Goal: Check status: Verify the current state of an ongoing process or item

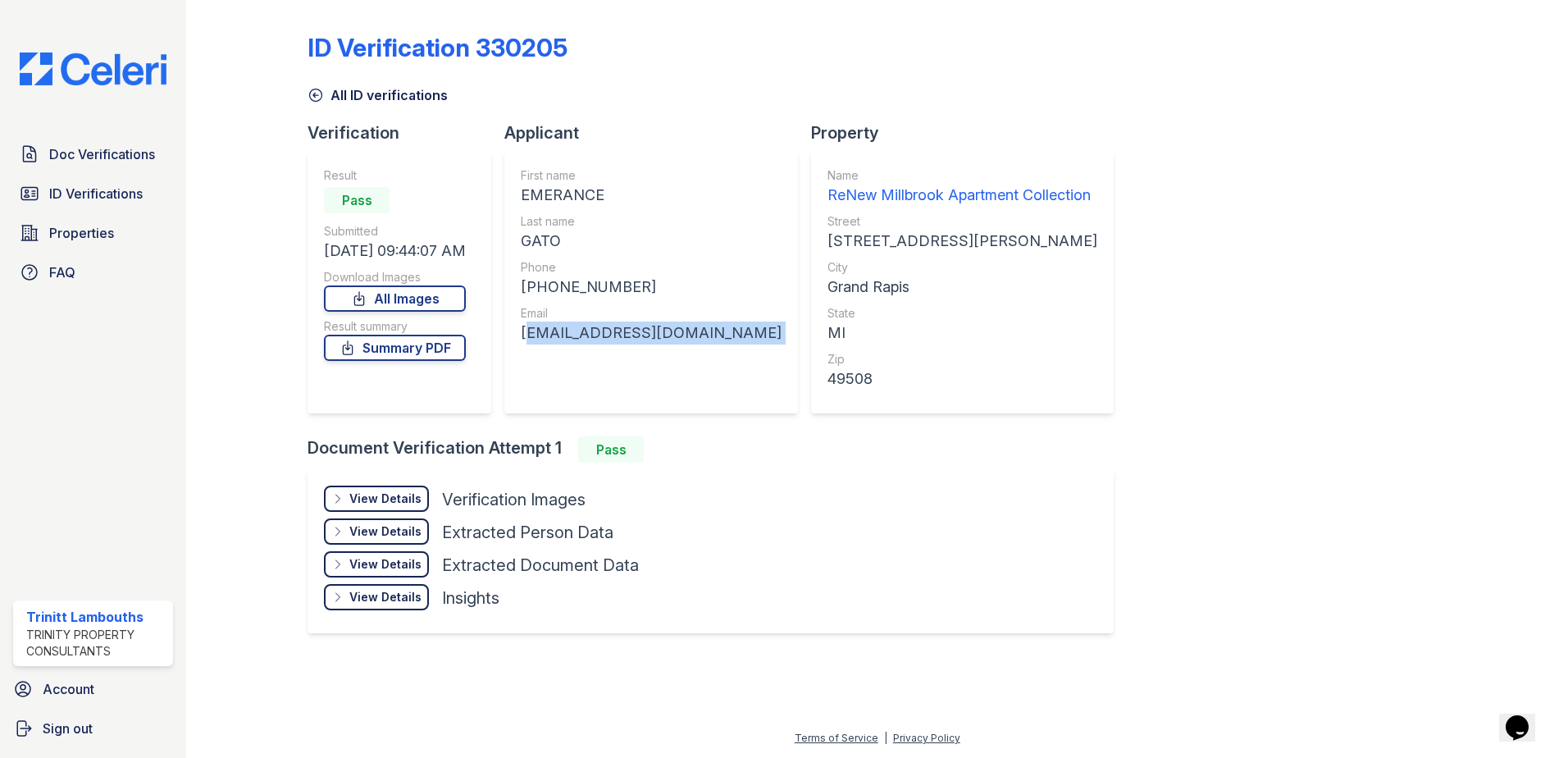
click at [79, 192] on span "ID Verifications" at bounding box center [96, 193] width 94 height 20
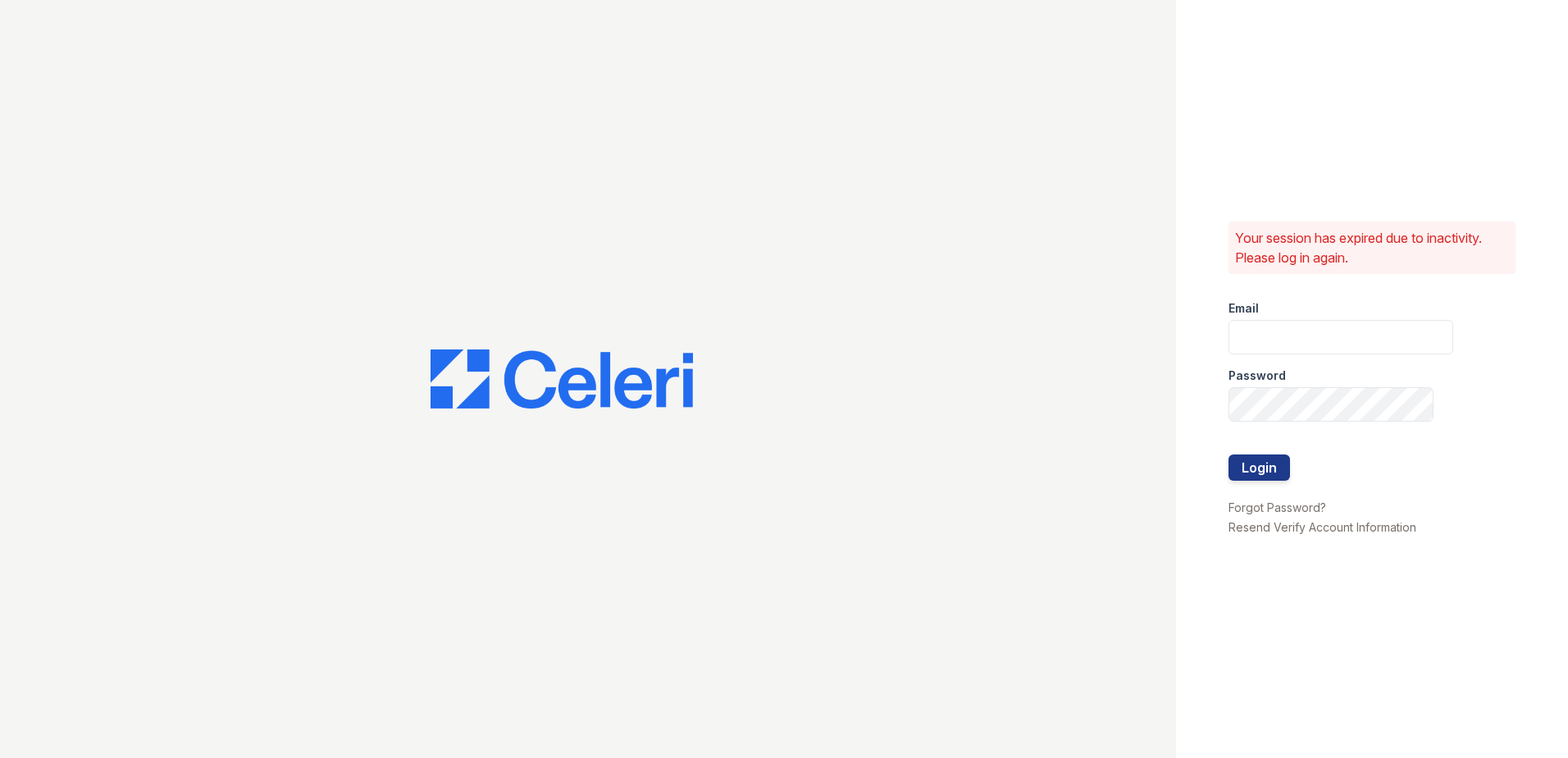
type input "tlambouths@trinity-pm.com"
click at [1248, 470] on button "Login" at bounding box center [1259, 467] width 61 height 26
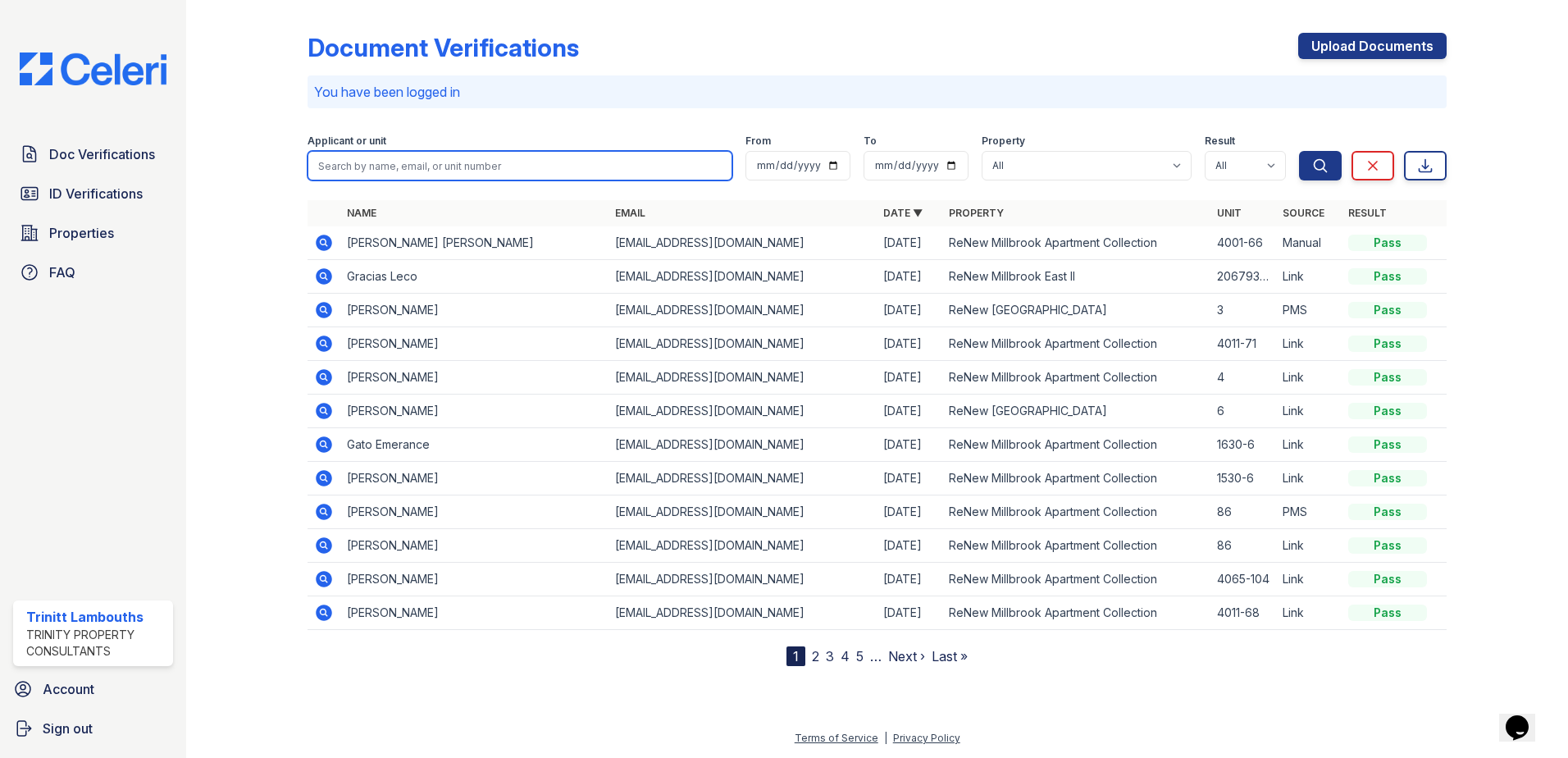
click at [449, 168] on input "search" at bounding box center [519, 165] width 425 height 30
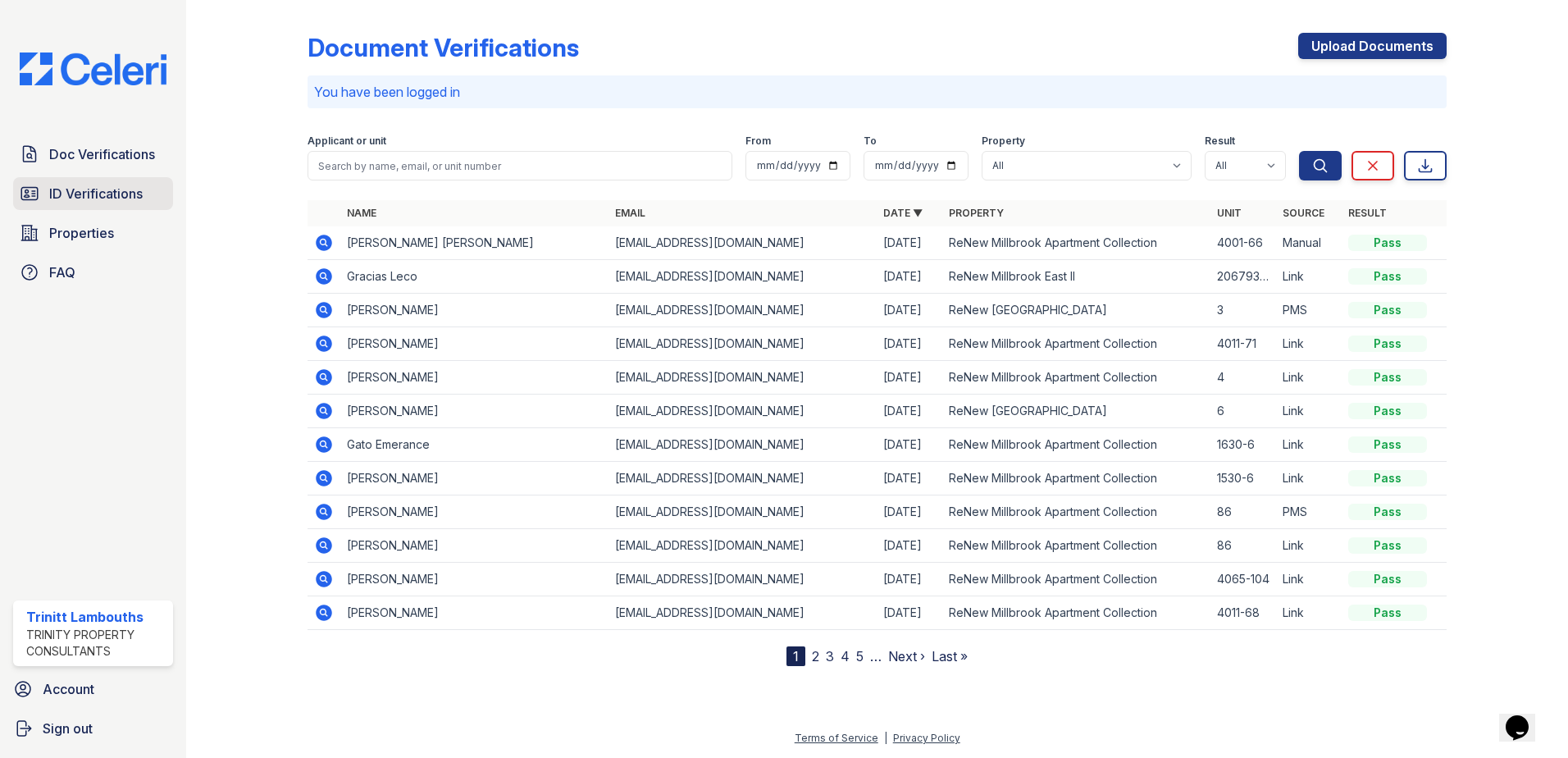
click at [123, 199] on span "ID Verifications" at bounding box center [96, 193] width 94 height 20
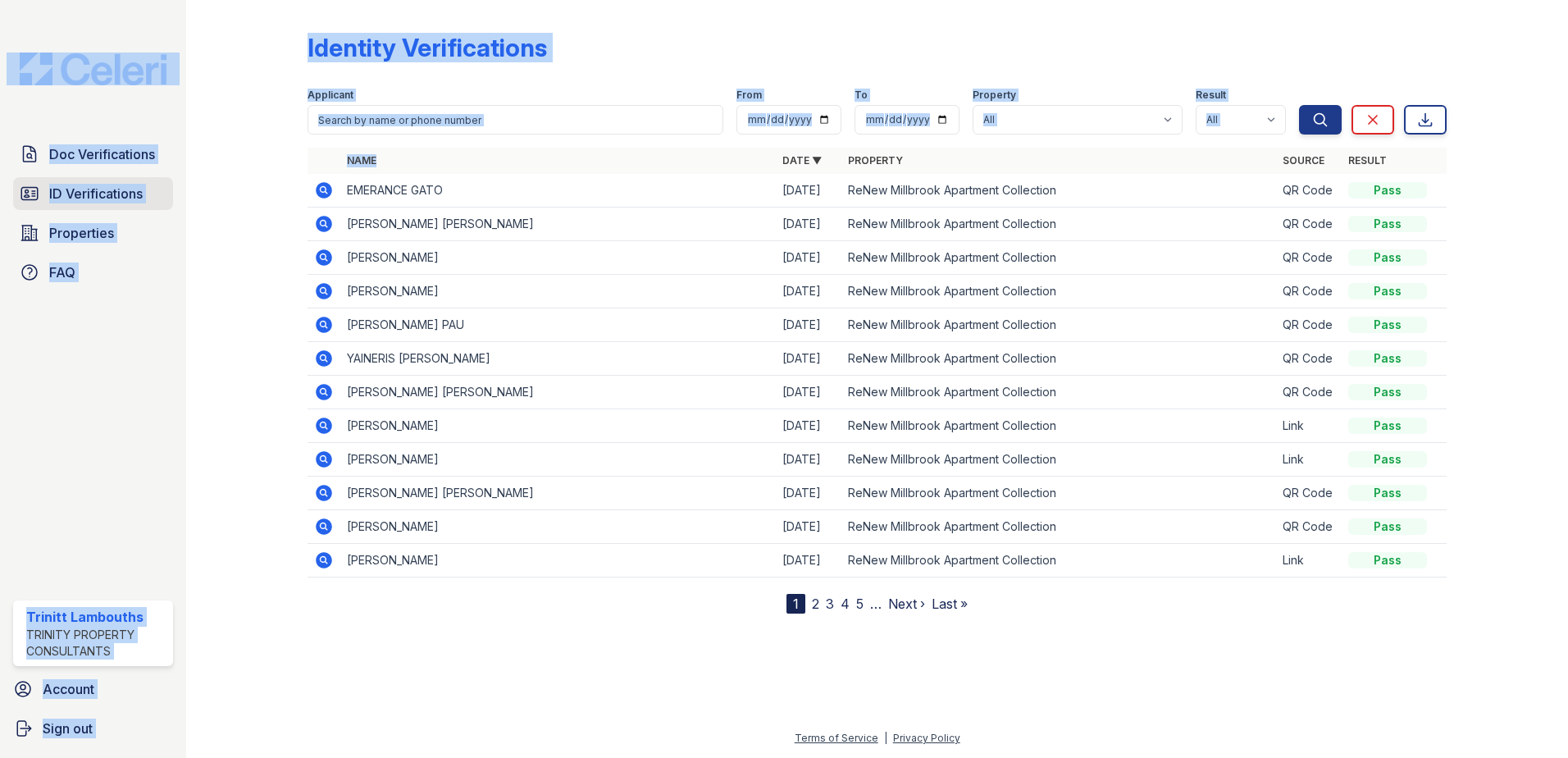
click at [132, 199] on span "ID Verifications" at bounding box center [96, 193] width 94 height 20
click at [126, 187] on span "ID Verifications" at bounding box center [96, 193] width 94 height 20
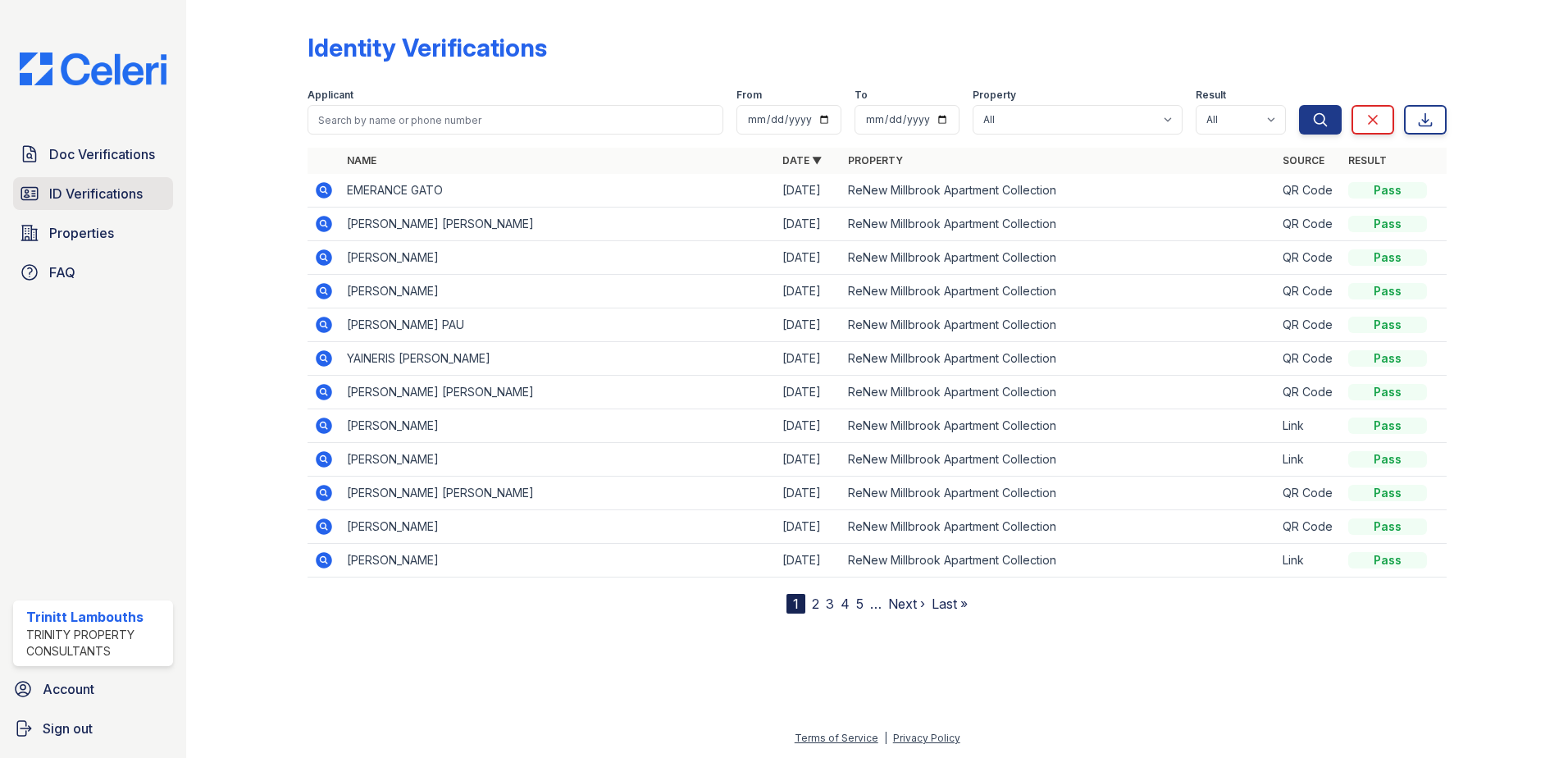
click at [123, 190] on span "ID Verifications" at bounding box center [96, 193] width 94 height 20
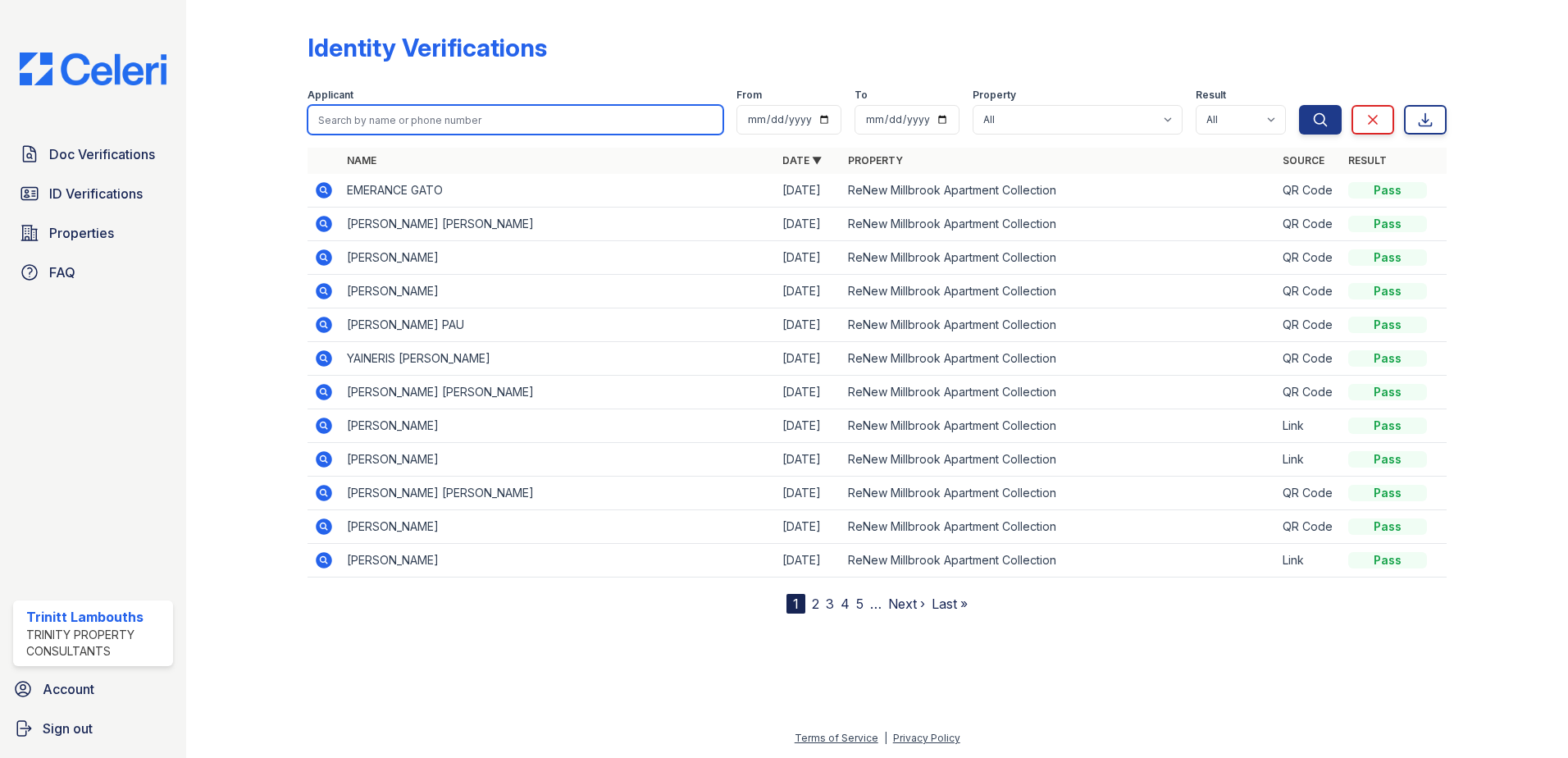
click at [387, 123] on input "search" at bounding box center [515, 120] width 415 height 30
type input "jiyana"
click at [1299, 105] on button "Search" at bounding box center [1320, 120] width 43 height 30
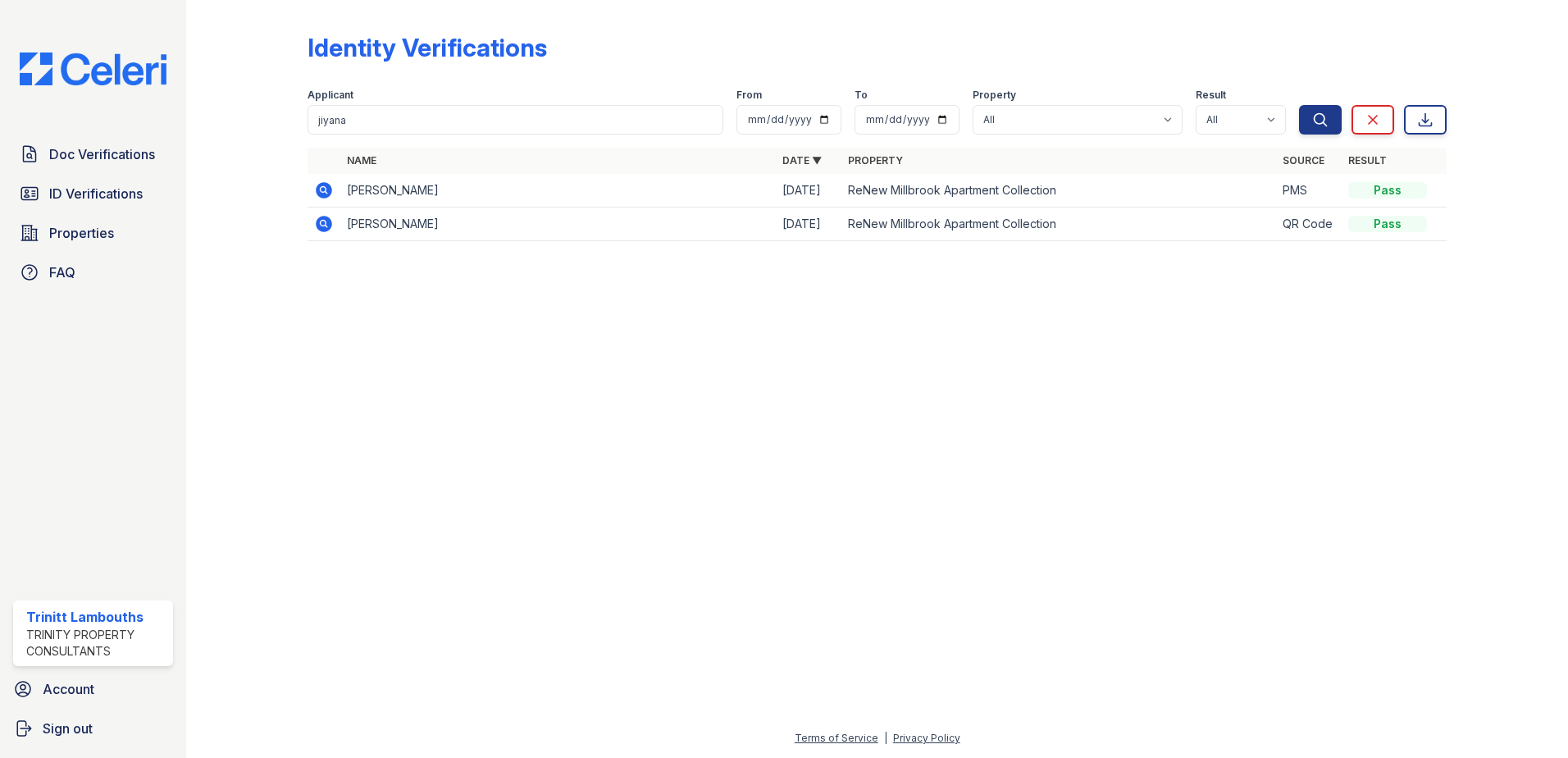
click at [325, 192] on icon at bounding box center [323, 190] width 20 height 20
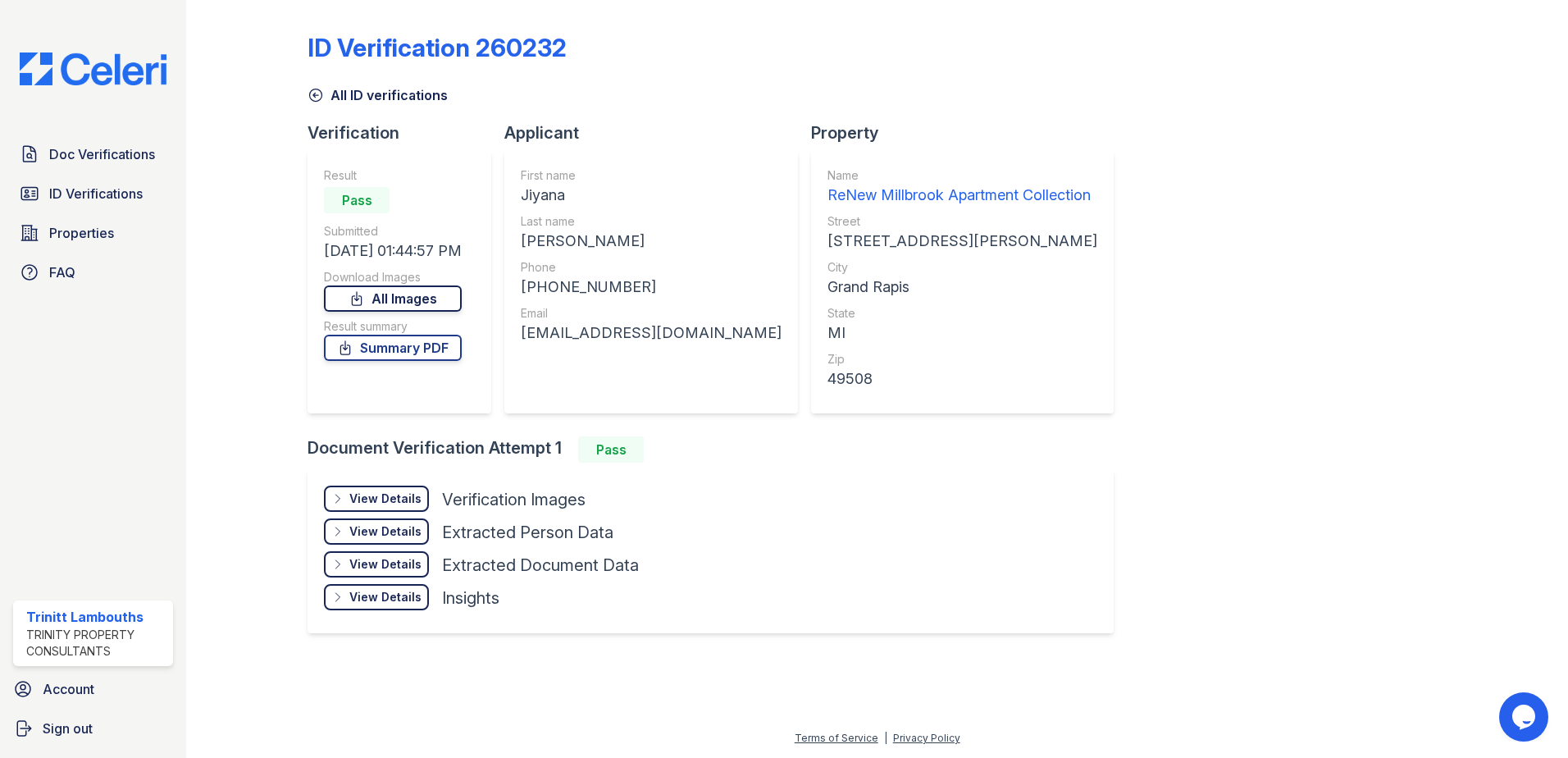
click at [406, 297] on link "All Images" at bounding box center [393, 298] width 137 height 26
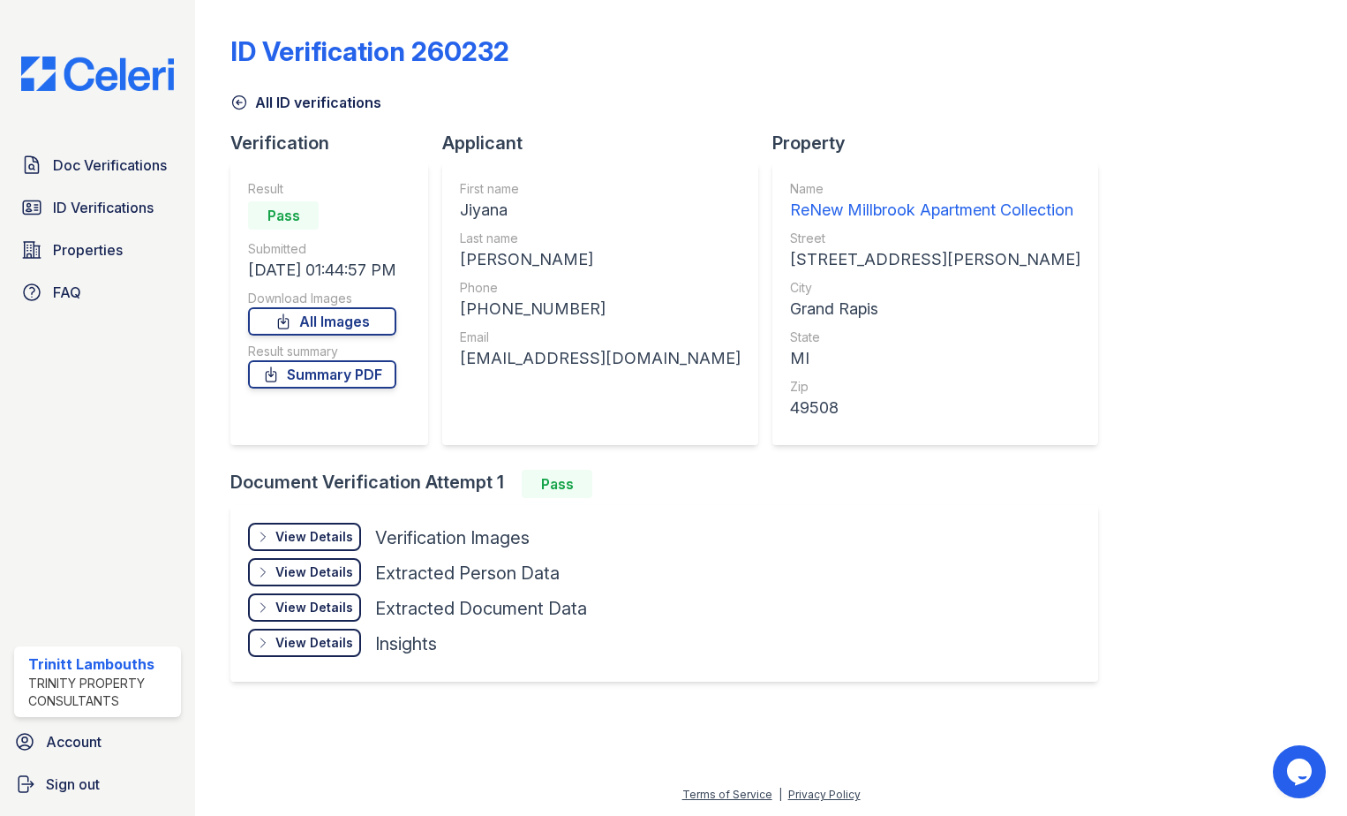
click at [555, 366] on div "[EMAIL_ADDRESS][DOMAIN_NAME]" at bounding box center [600, 358] width 281 height 25
click at [556, 366] on div "[EMAIL_ADDRESS][DOMAIN_NAME]" at bounding box center [600, 358] width 281 height 25
copy div "[EMAIL_ADDRESS][DOMAIN_NAME]"
